Goal: Information Seeking & Learning: Learn about a topic

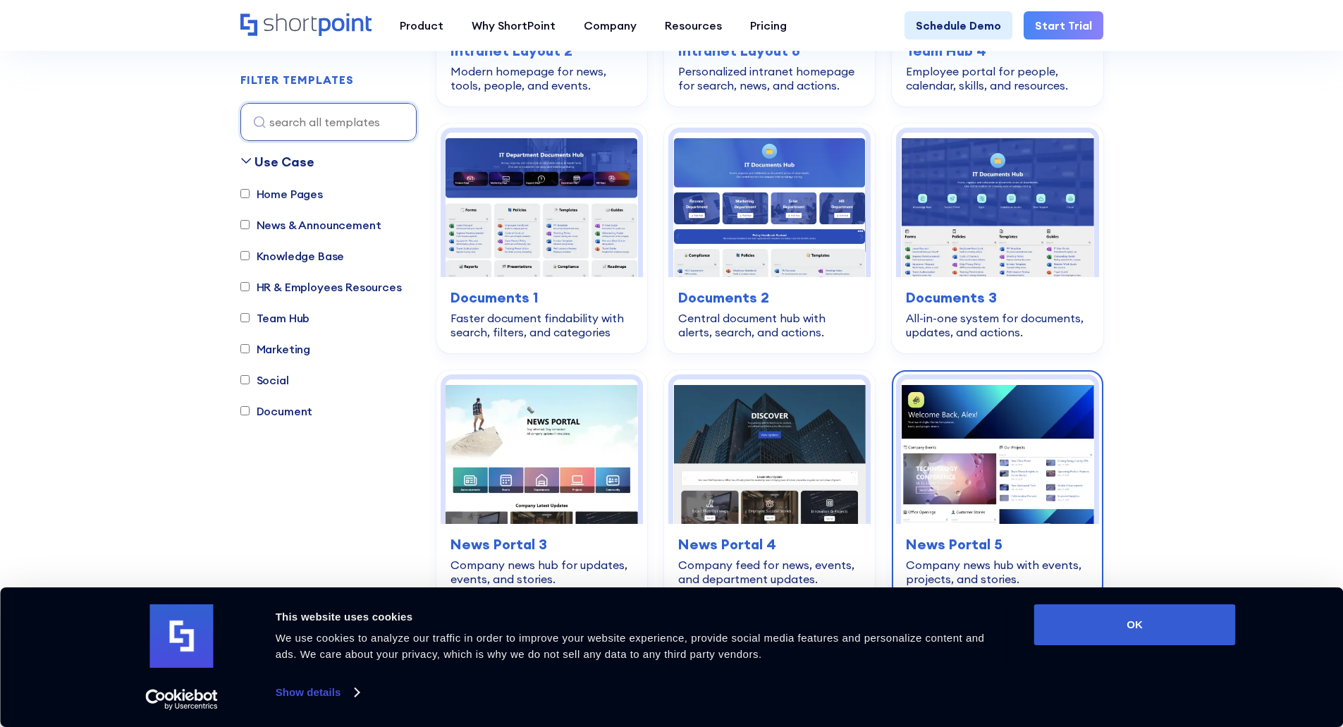
scroll to position [705, 0]
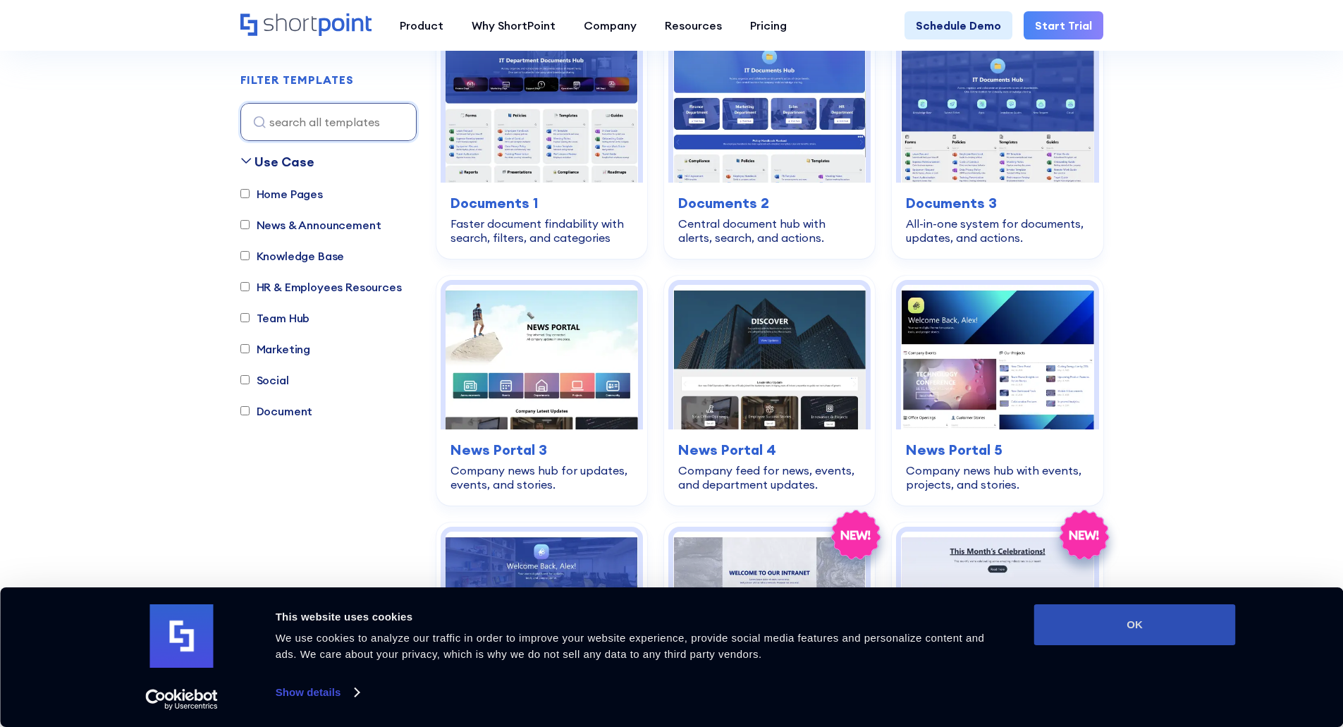
click at [1125, 620] on button "OK" at bounding box center [1135, 624] width 202 height 41
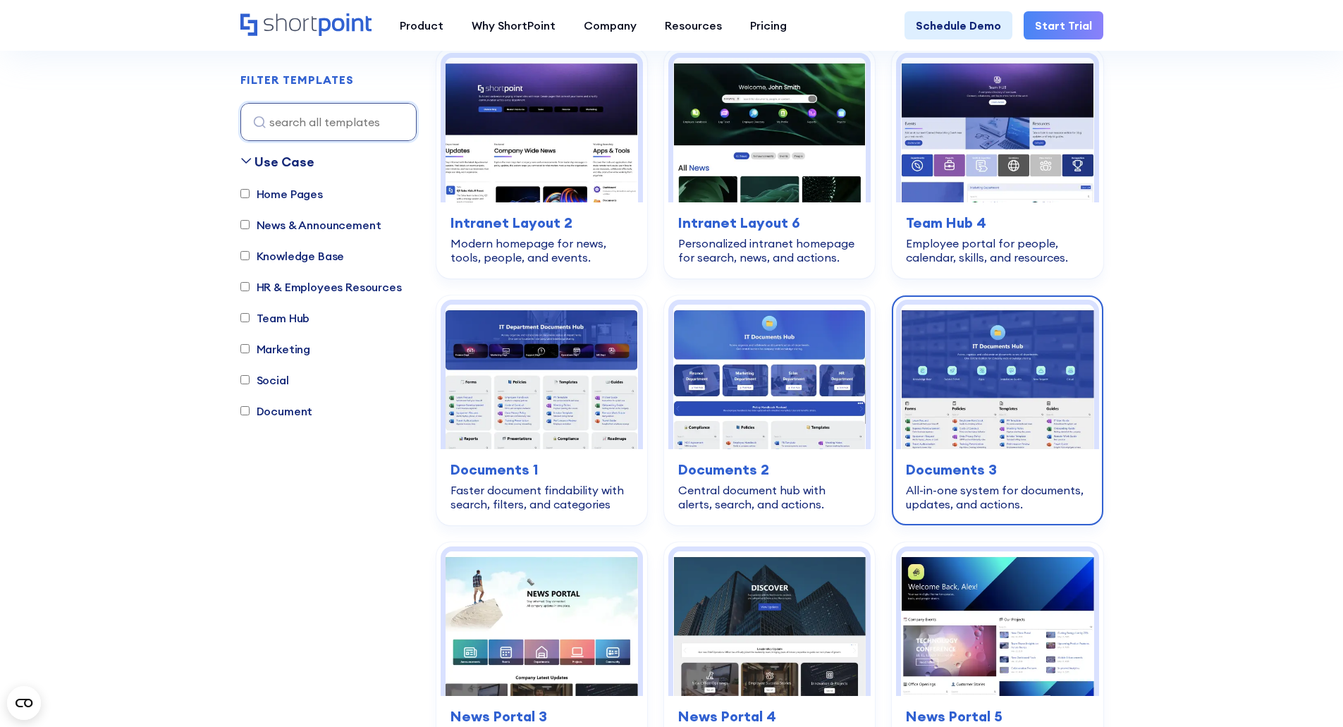
scroll to position [423, 0]
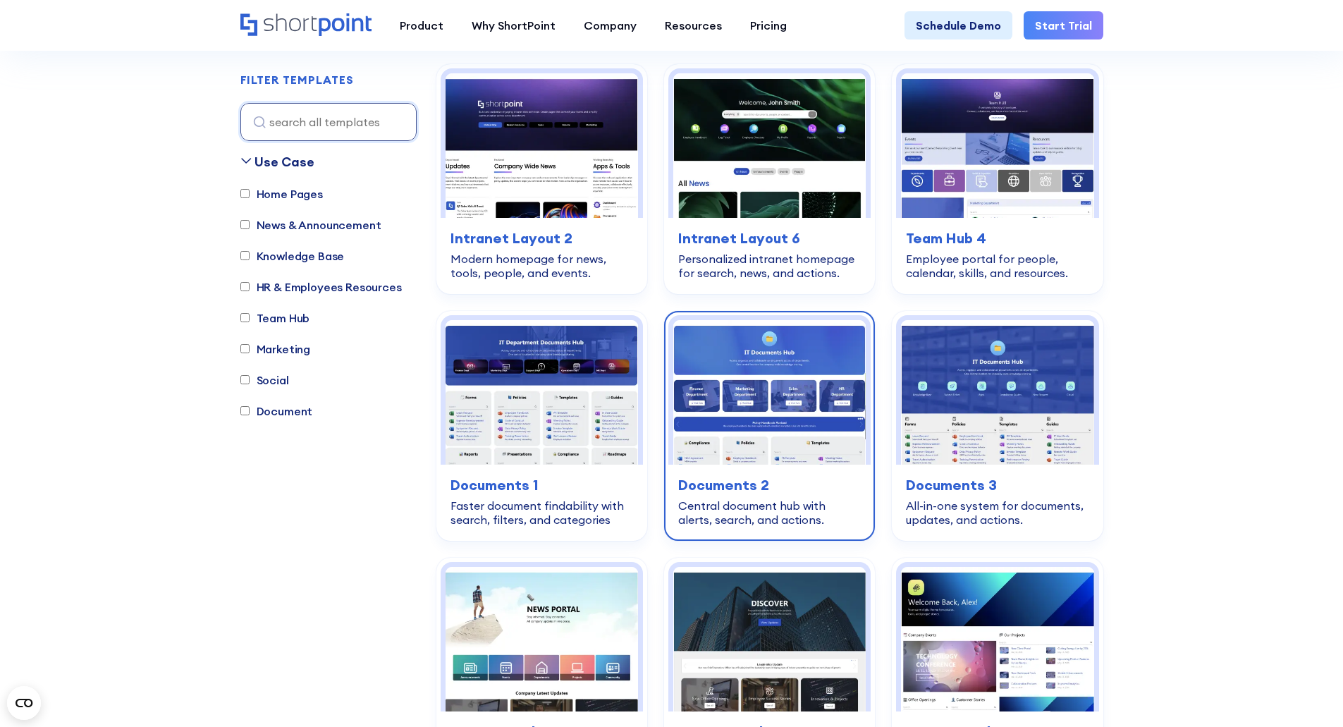
click at [747, 483] on h3 "Documents 2" at bounding box center [769, 484] width 183 height 21
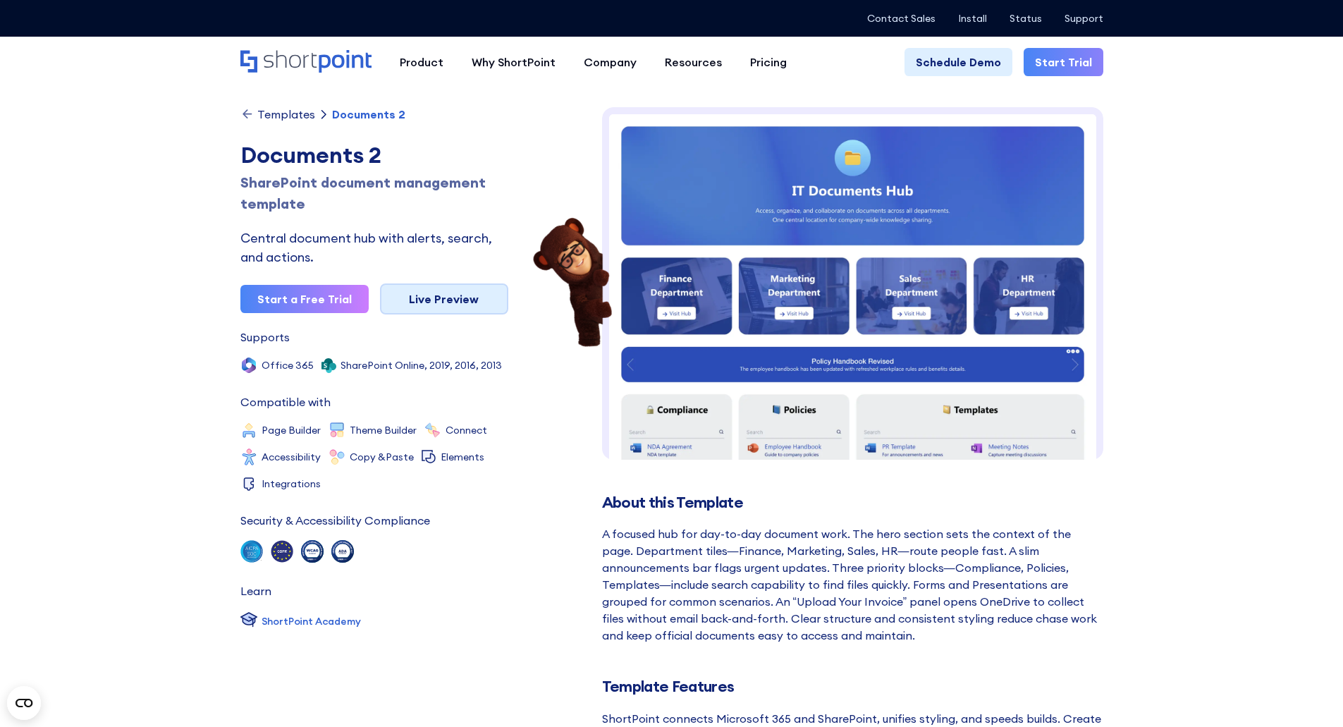
click at [434, 298] on link "Live Preview" at bounding box center [444, 298] width 128 height 31
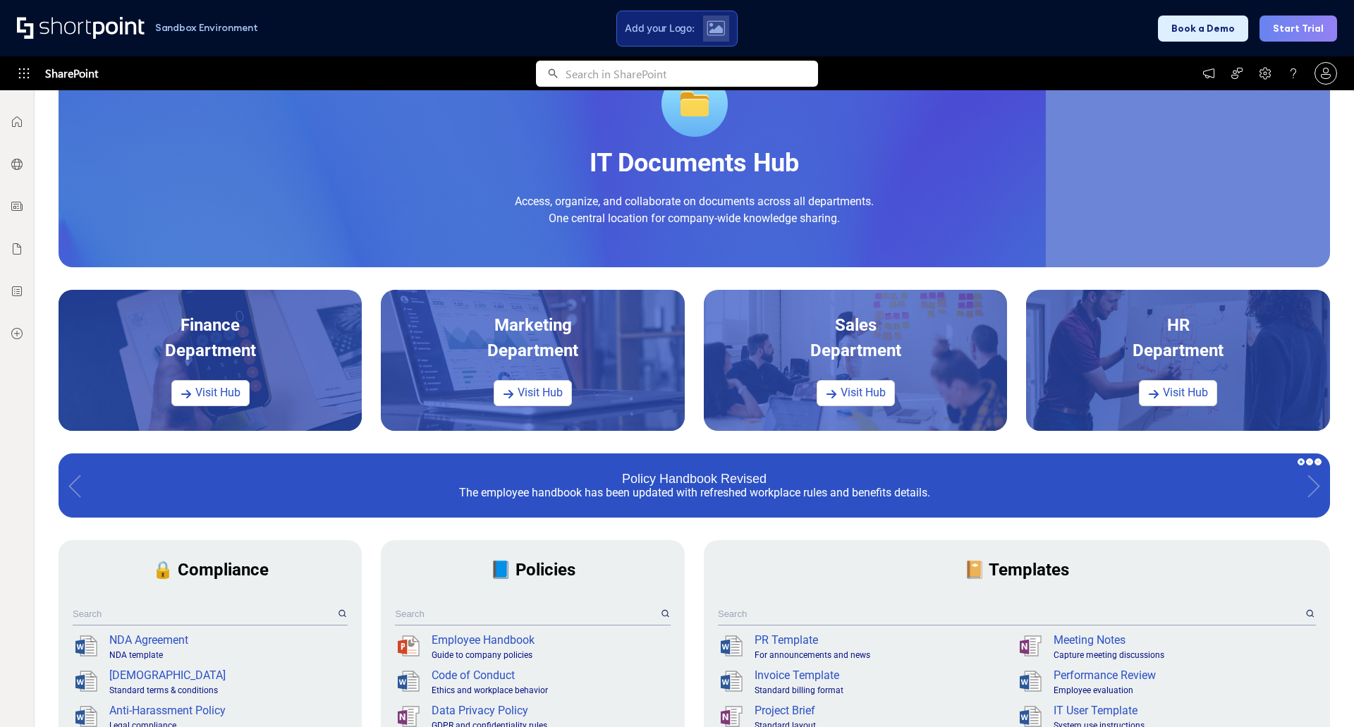
scroll to position [141, 0]
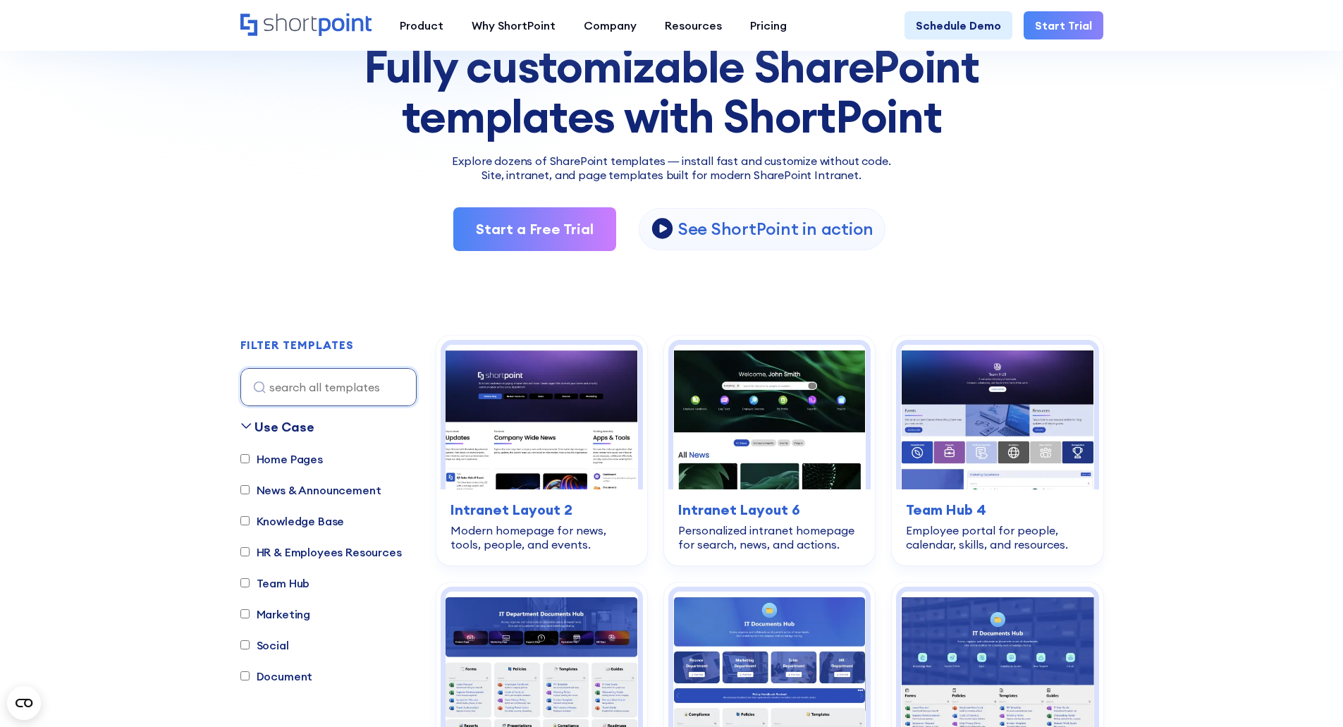
scroll to position [353, 0]
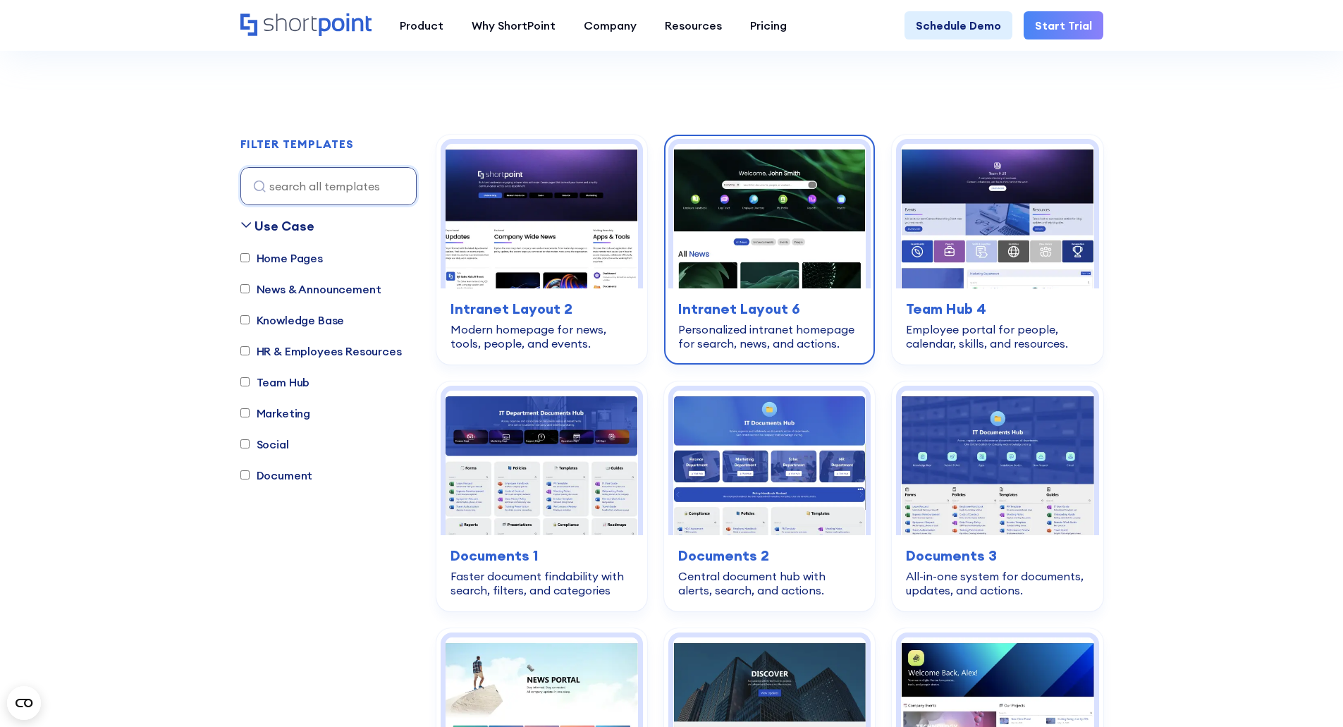
click at [781, 222] on img at bounding box center [769, 216] width 192 height 145
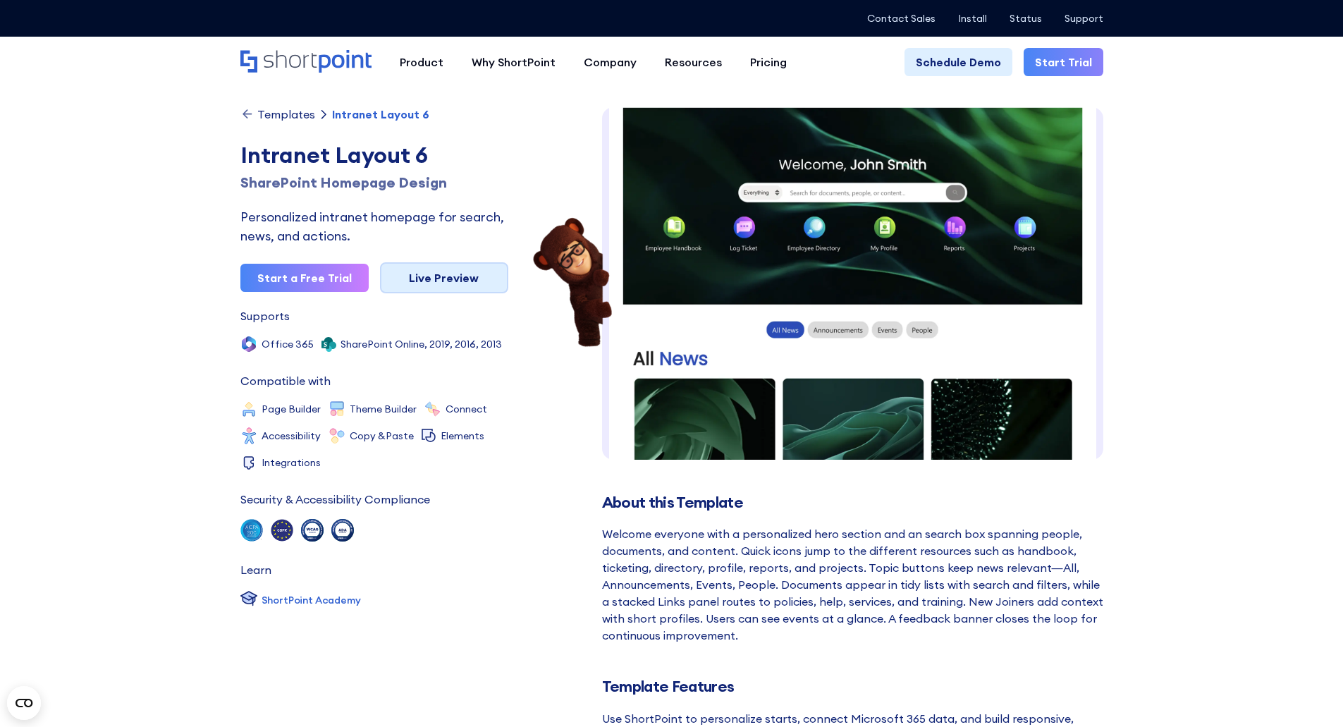
scroll to position [21, 0]
click at [483, 278] on link "Live Preview" at bounding box center [444, 277] width 128 height 31
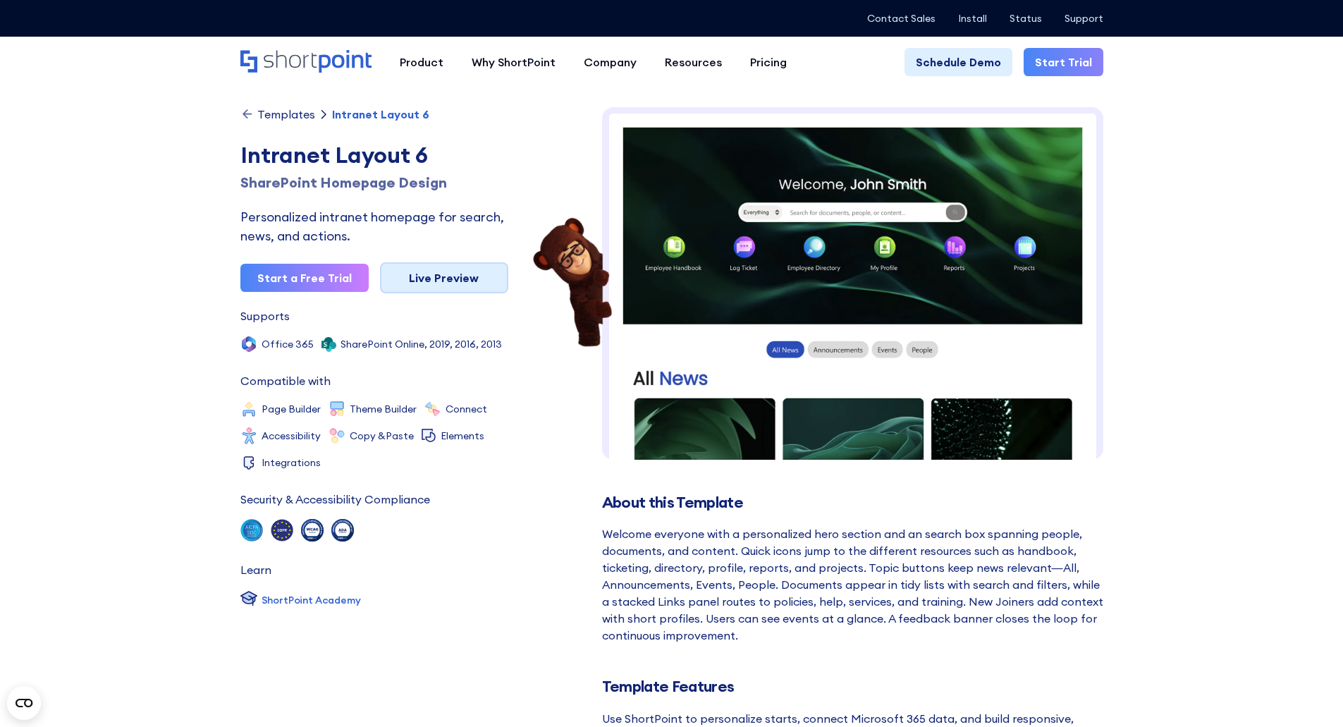
scroll to position [0, 0]
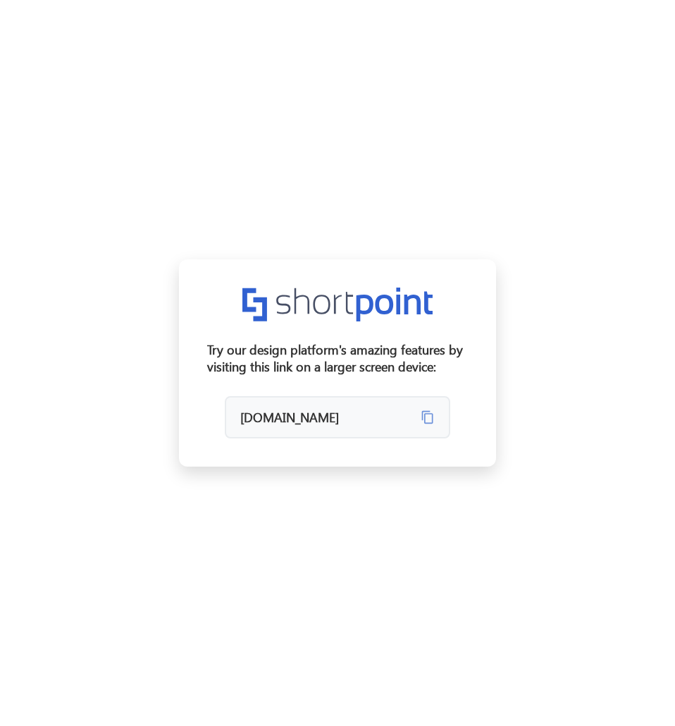
click at [288, 202] on div "× Try our design platform's amazing features by visiting this link on a larger …" at bounding box center [337, 363] width 675 height 726
